Goal: Navigation & Orientation: Find specific page/section

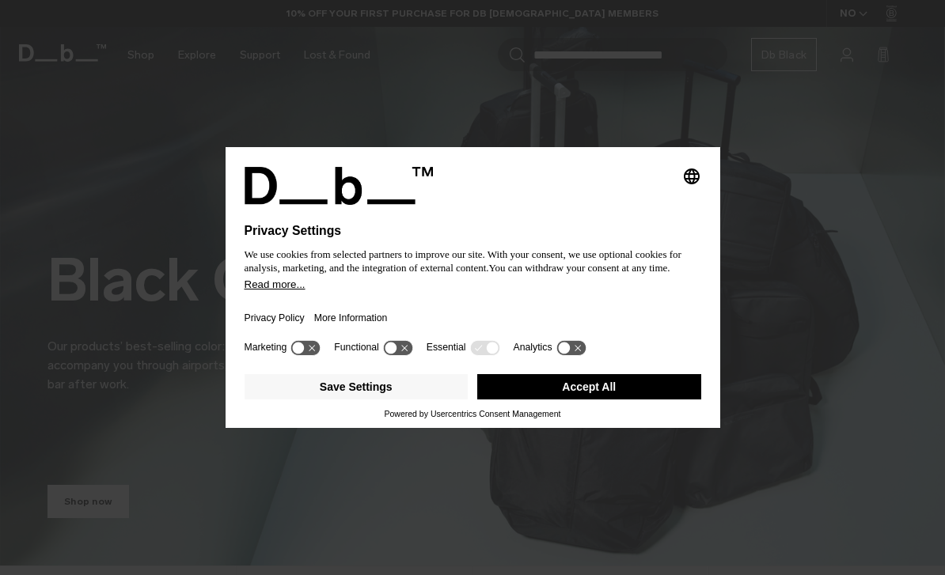
click at [482, 355] on icon at bounding box center [484, 347] width 29 height 15
click at [594, 400] on button "Accept All" at bounding box center [589, 386] width 224 height 25
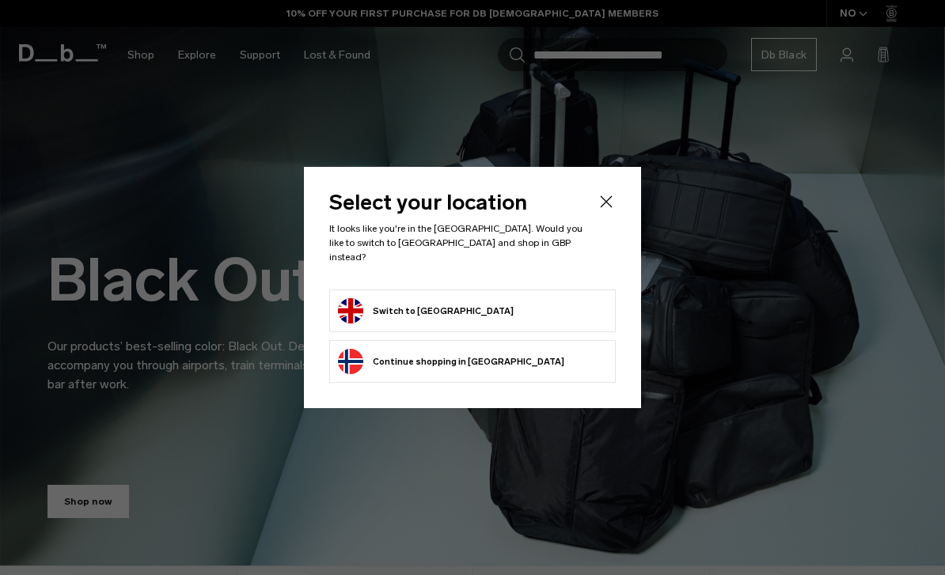
click at [463, 365] on button "Continue browsing Norway store Continue shopping in Norway" at bounding box center [451, 361] width 226 height 25
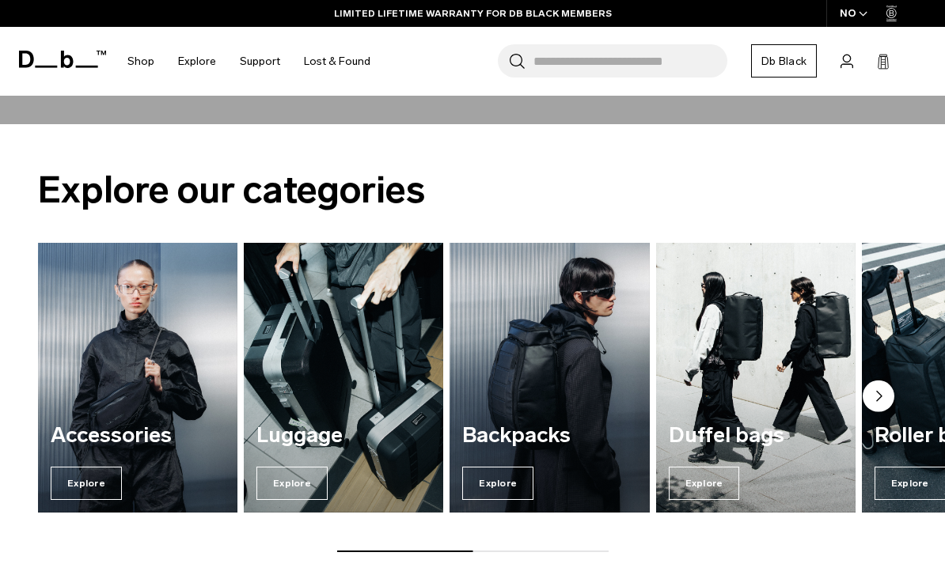
scroll to position [1361, 0]
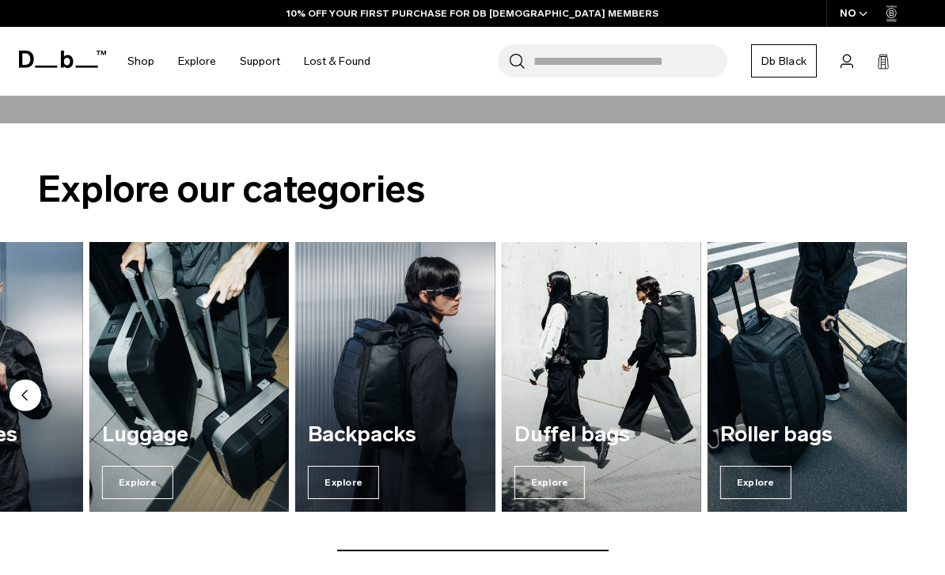
click at [759, 476] on span "Explore" at bounding box center [755, 482] width 71 height 33
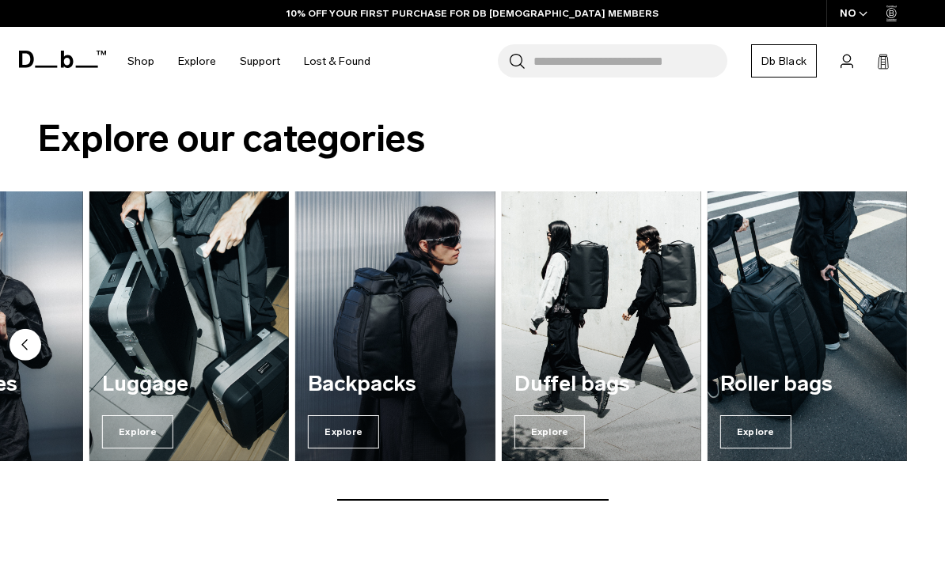
click at [134, 428] on span "Explore" at bounding box center [137, 432] width 71 height 33
